Goal: Task Accomplishment & Management: Manage account settings

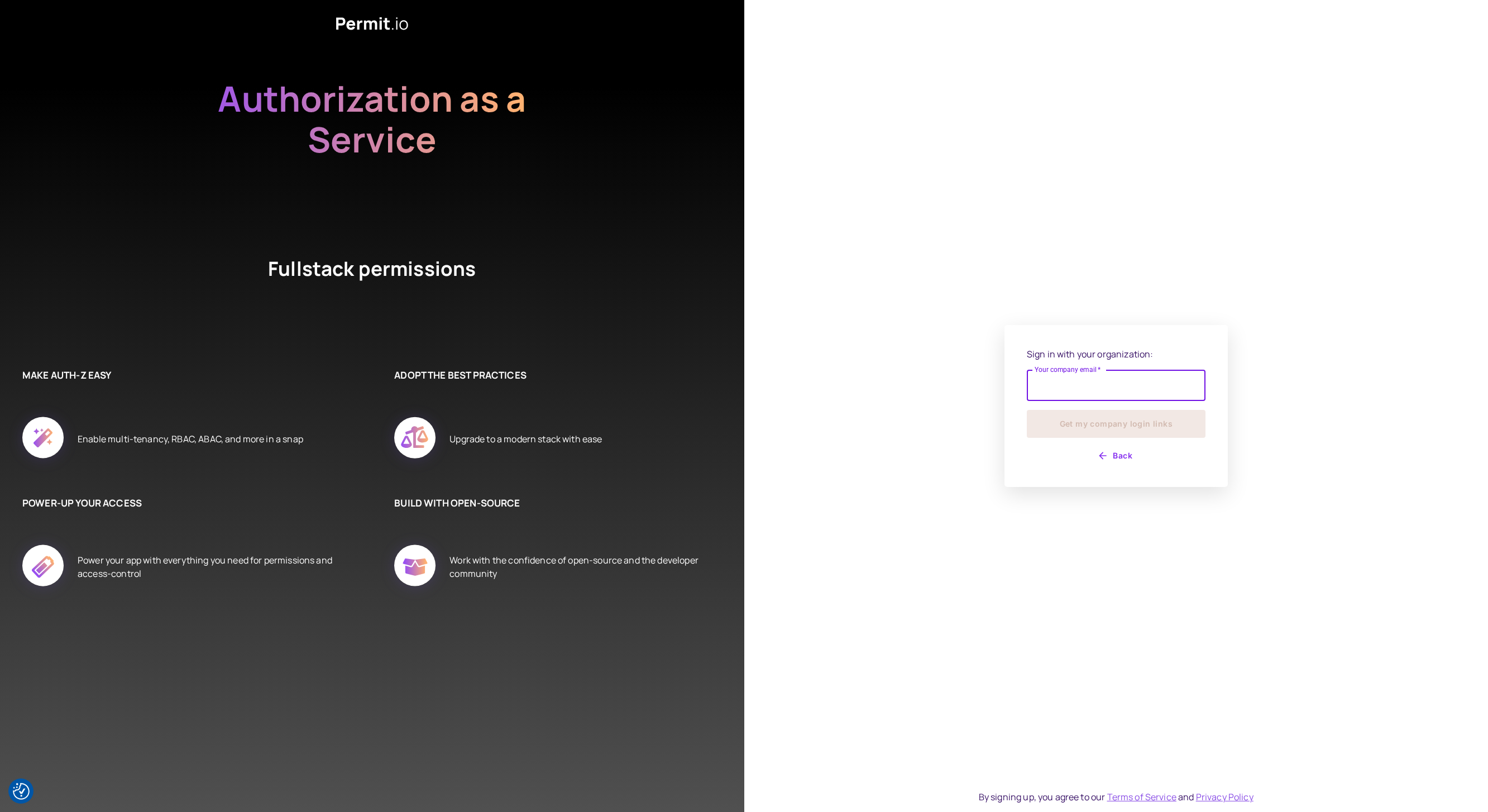
click at [1093, 389] on input "Your company email   *" at bounding box center [1116, 385] width 179 height 31
type input "**********"
click at [1027, 410] on button "Get my company login links" at bounding box center [1116, 424] width 179 height 28
click at [1122, 423] on button "Get my company login links" at bounding box center [1116, 424] width 179 height 28
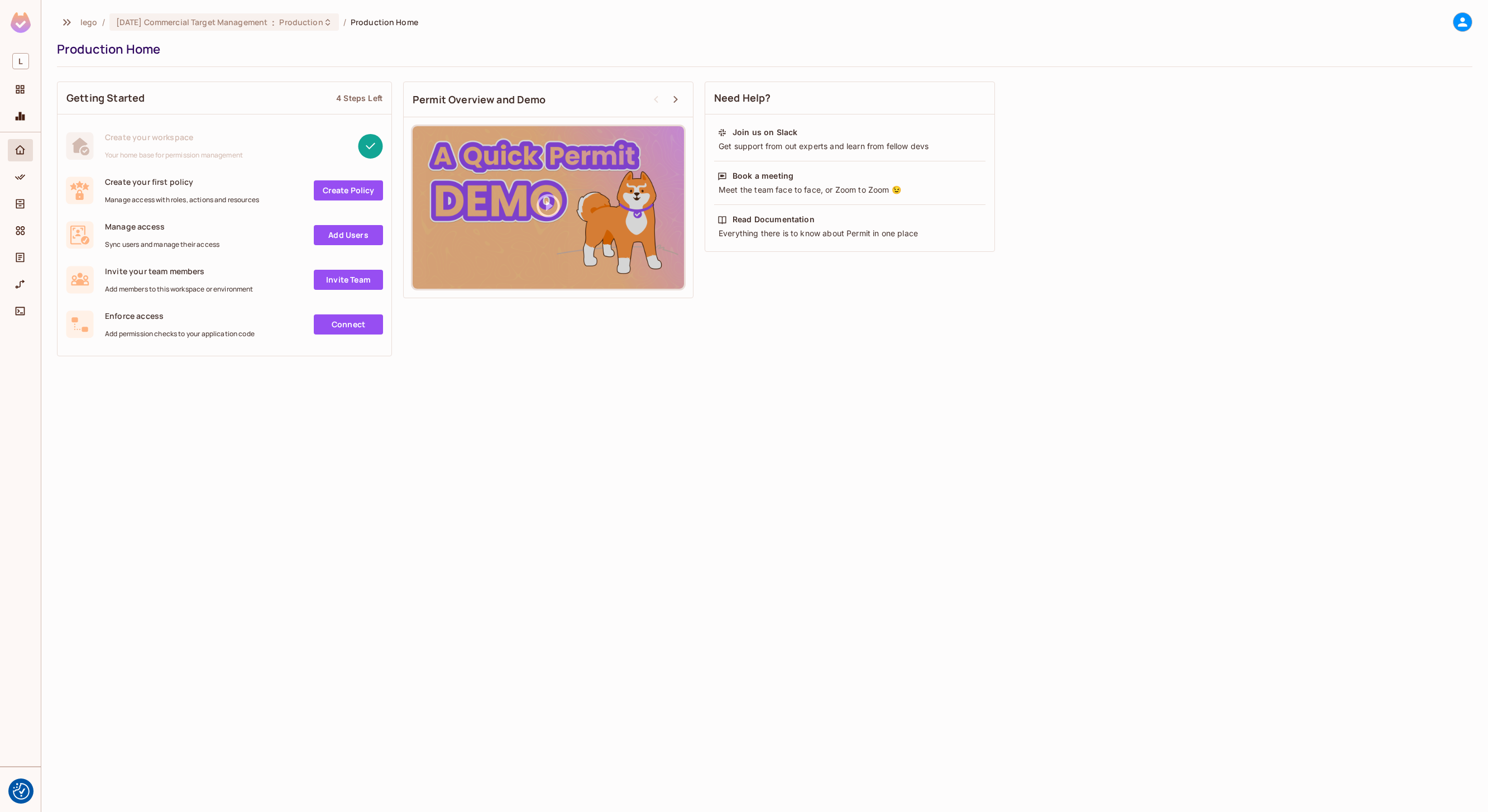
click at [465, 367] on div "lego / [DATE] Commercial Target Management : Production / Production Home Produ…" at bounding box center [765, 406] width 1446 height 812
click at [205, 28] on div "[DATE] Commercial Target Management : Production" at bounding box center [224, 22] width 230 height 17
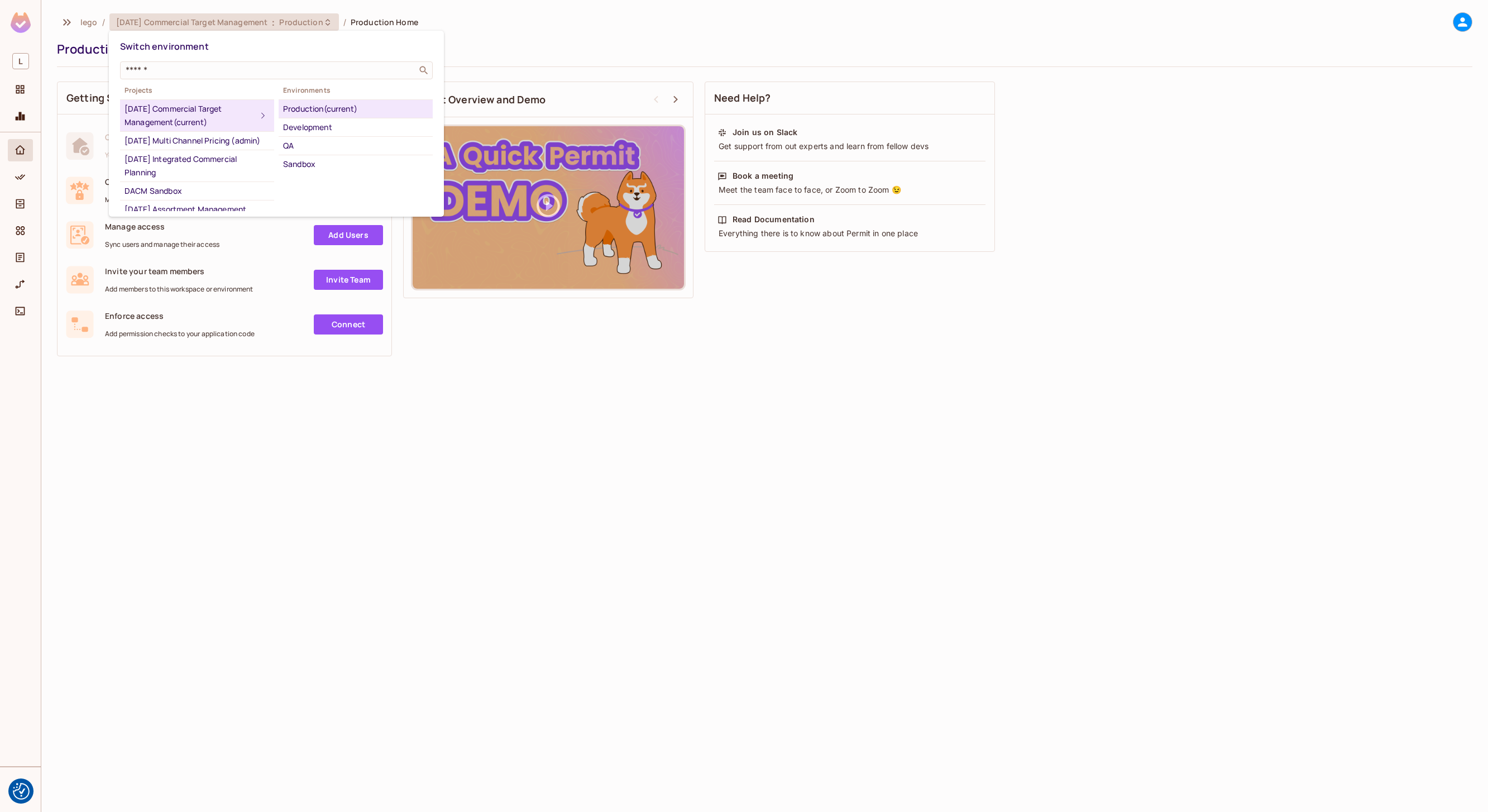
drag, startPoint x: 931, startPoint y: 705, endPoint x: 931, endPoint y: 691, distance: 14.0
click at [934, 706] on div at bounding box center [744, 406] width 1488 height 812
